Goal: Navigation & Orientation: Find specific page/section

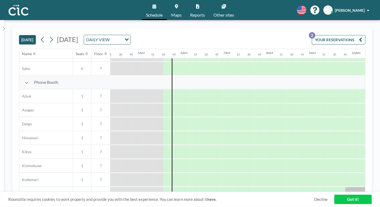
scroll to position [0, 183]
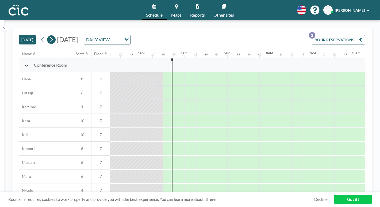
click at [49, 36] on icon at bounding box center [51, 40] width 5 height 8
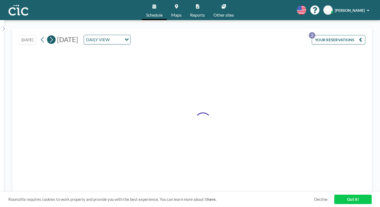
click at [49, 36] on icon at bounding box center [51, 40] width 5 height 8
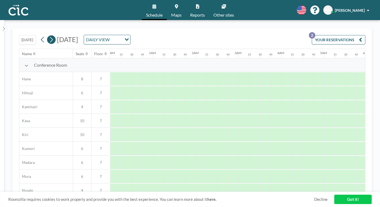
click at [49, 36] on icon at bounding box center [51, 40] width 5 height 8
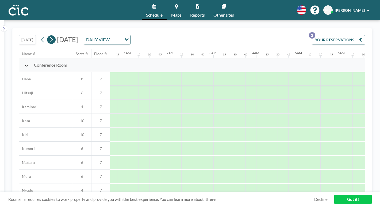
click at [49, 36] on icon at bounding box center [51, 40] width 5 height 8
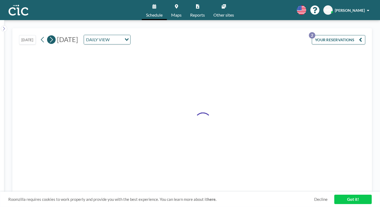
click at [49, 36] on icon at bounding box center [51, 40] width 5 height 8
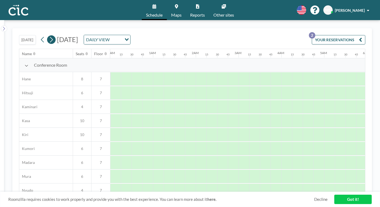
click at [49, 36] on icon at bounding box center [51, 40] width 5 height 8
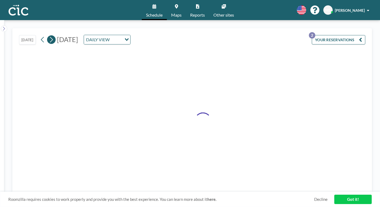
click at [49, 36] on icon at bounding box center [51, 40] width 5 height 8
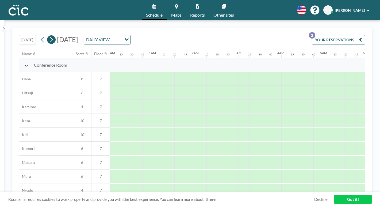
click at [49, 36] on icon at bounding box center [51, 40] width 5 height 8
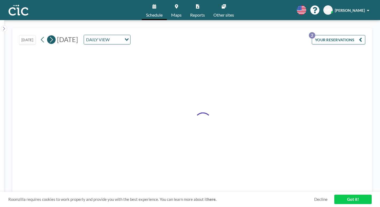
click at [49, 36] on icon at bounding box center [51, 40] width 5 height 8
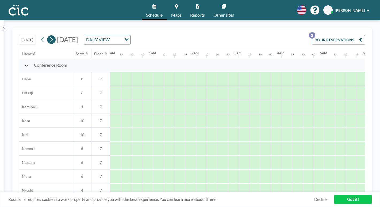
click at [49, 36] on icon at bounding box center [51, 40] width 5 height 8
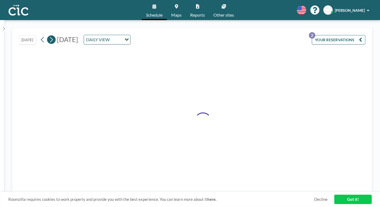
click at [49, 36] on icon at bounding box center [51, 40] width 5 height 8
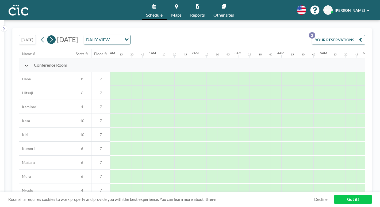
click at [49, 36] on icon at bounding box center [51, 40] width 5 height 8
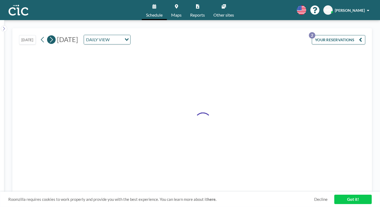
click at [49, 36] on icon at bounding box center [51, 40] width 5 height 8
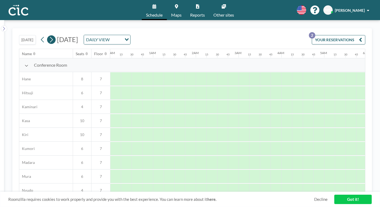
click at [49, 36] on icon at bounding box center [51, 40] width 5 height 8
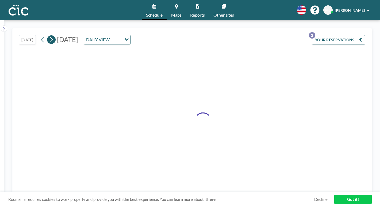
click at [49, 36] on icon at bounding box center [51, 40] width 5 height 8
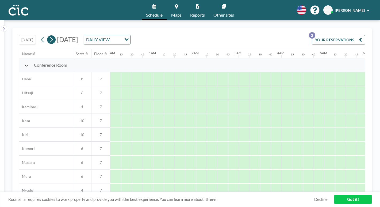
click at [49, 36] on icon at bounding box center [51, 40] width 5 height 8
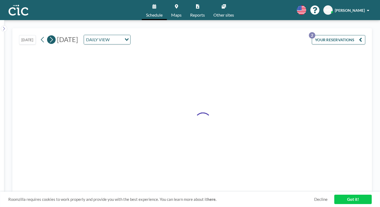
click at [49, 36] on icon at bounding box center [51, 40] width 5 height 8
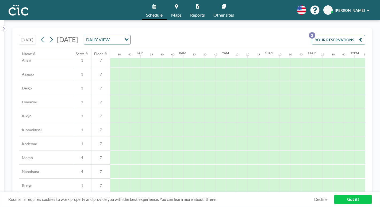
scroll to position [263, 270]
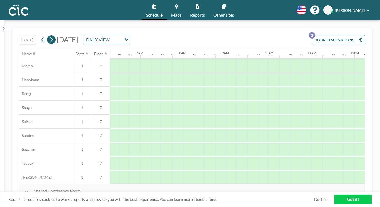
click at [49, 36] on icon at bounding box center [51, 40] width 5 height 8
